Goal: Task Accomplishment & Management: Manage account settings

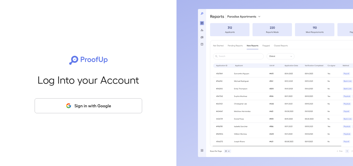
click at [72, 106] on icon "button" at bounding box center [68, 106] width 6 height 6
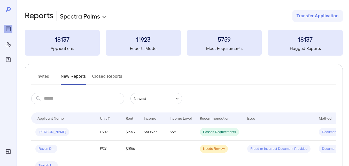
drag, startPoint x: 39, startPoint y: 75, endPoint x: 107, endPoint y: 74, distance: 68.4
click at [39, 75] on button "Invited" at bounding box center [42, 79] width 23 height 12
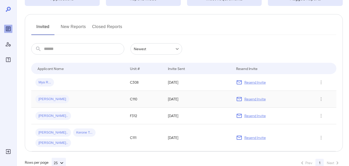
scroll to position [52, 0]
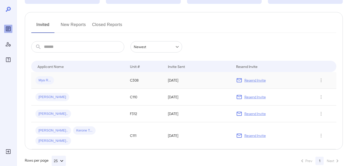
click at [247, 82] on p "Resend Invite" at bounding box center [254, 80] width 21 height 5
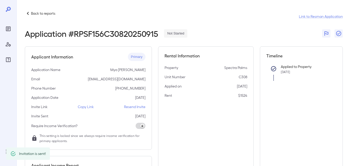
click at [38, 13] on p "Back to reports" at bounding box center [43, 13] width 24 height 5
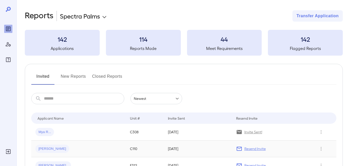
click at [243, 147] on div "Resend Invite" at bounding box center [271, 149] width 71 height 6
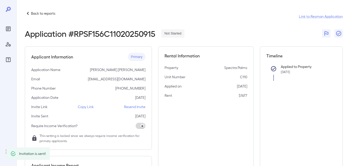
click at [38, 14] on p "Back to reports" at bounding box center [43, 13] width 24 height 5
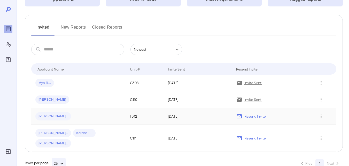
scroll to position [52, 0]
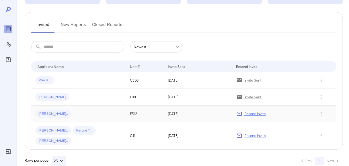
click at [248, 113] on p "Resend Invite" at bounding box center [254, 114] width 21 height 5
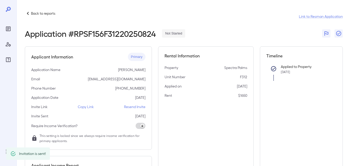
click at [39, 13] on p "Back to reports" at bounding box center [43, 13] width 24 height 5
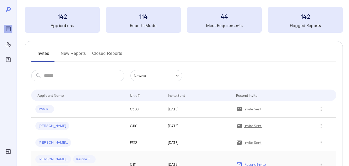
scroll to position [52, 0]
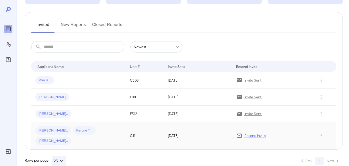
click at [250, 133] on p "Resend Invite" at bounding box center [254, 135] width 21 height 5
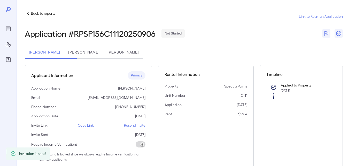
click at [40, 14] on p "Back to reports" at bounding box center [43, 13] width 24 height 5
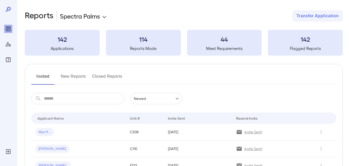
click at [74, 77] on button "New Reports" at bounding box center [73, 79] width 25 height 12
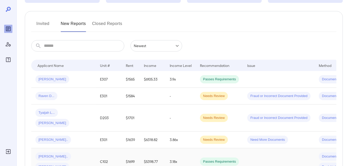
scroll to position [52, 0]
